Goal: Task Accomplishment & Management: Use online tool/utility

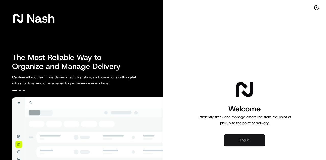
click at [243, 143] on button "Log in" at bounding box center [244, 141] width 41 height 12
